Goal: Task Accomplishment & Management: Use online tool/utility

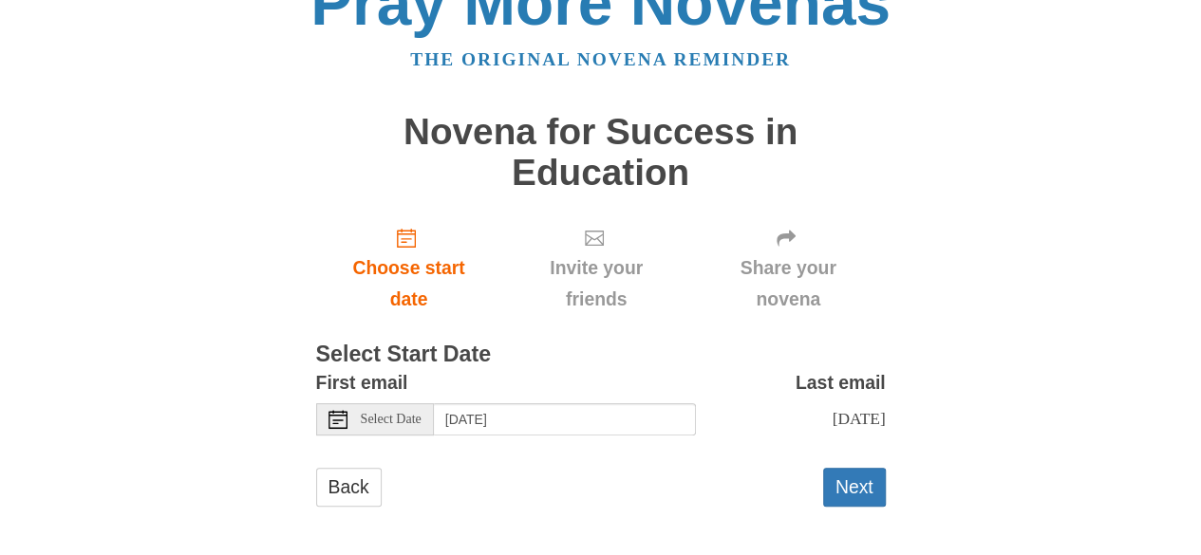
scroll to position [70, 0]
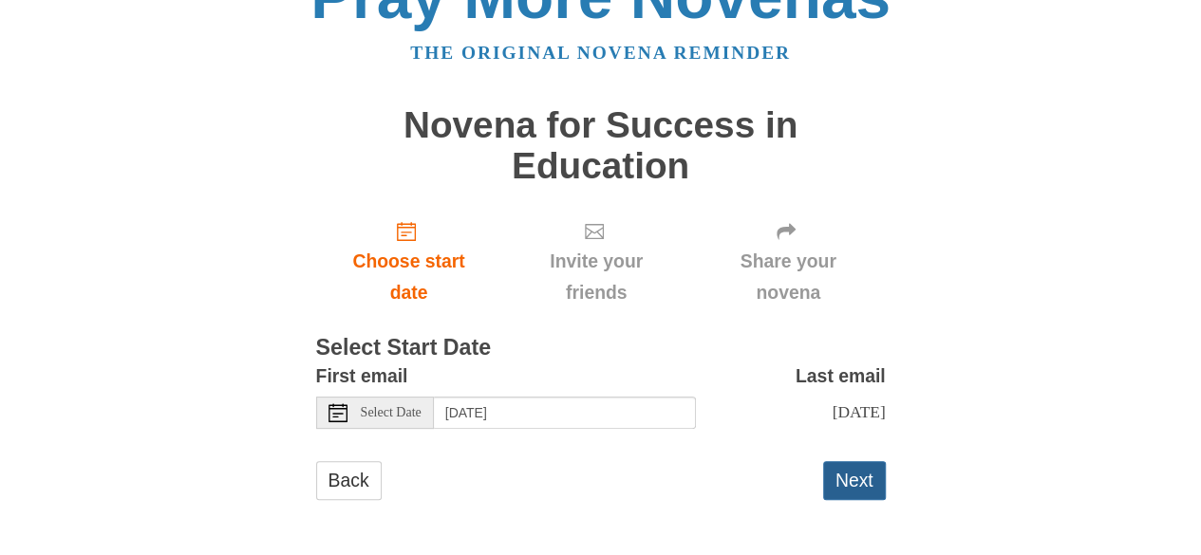
click at [862, 485] on button "Next" at bounding box center [854, 480] width 63 height 39
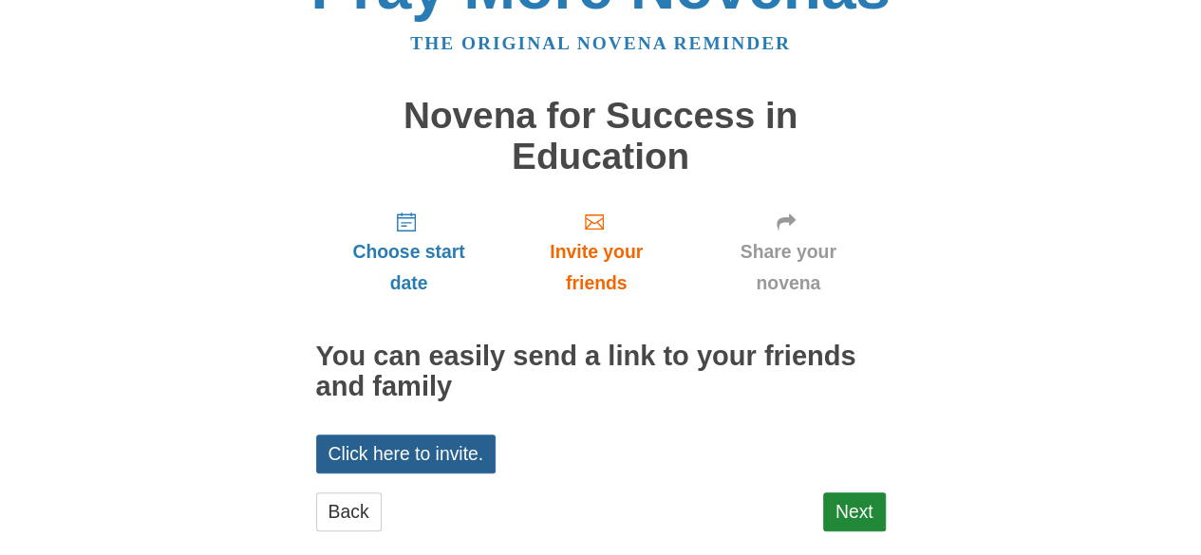
scroll to position [91, 0]
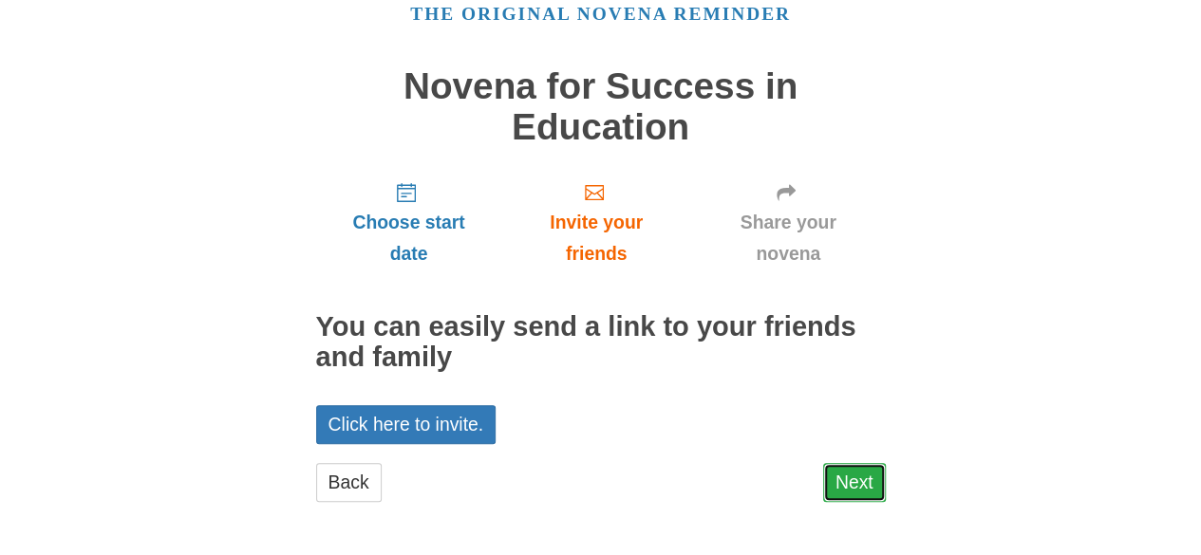
click at [846, 481] on link "Next" at bounding box center [854, 482] width 63 height 39
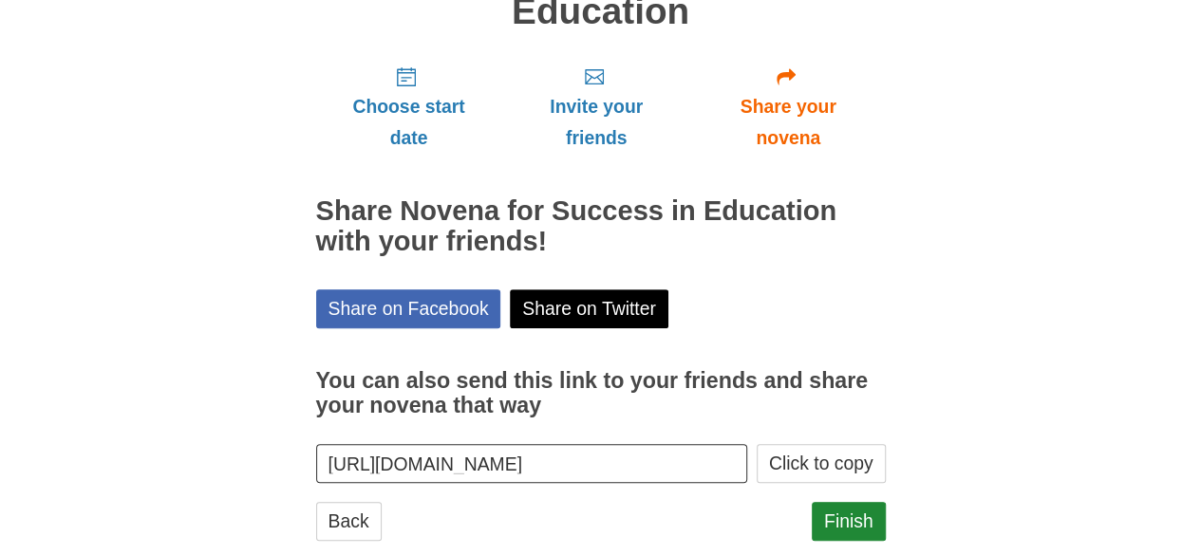
scroll to position [245, 0]
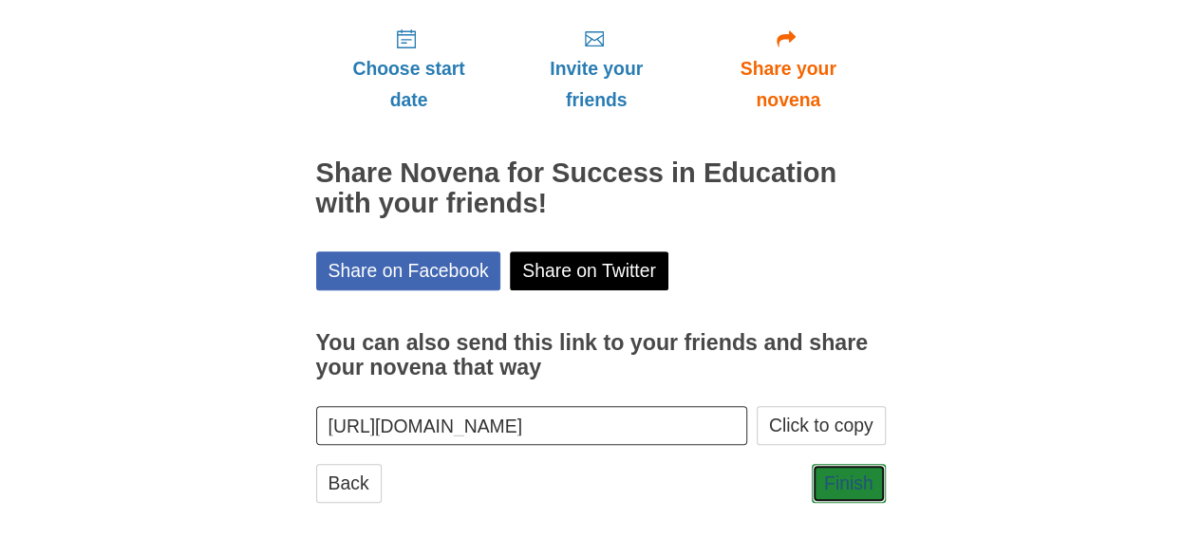
click at [846, 481] on link "Finish" at bounding box center [848, 483] width 74 height 39
